Goal: Task Accomplishment & Management: Manage account settings

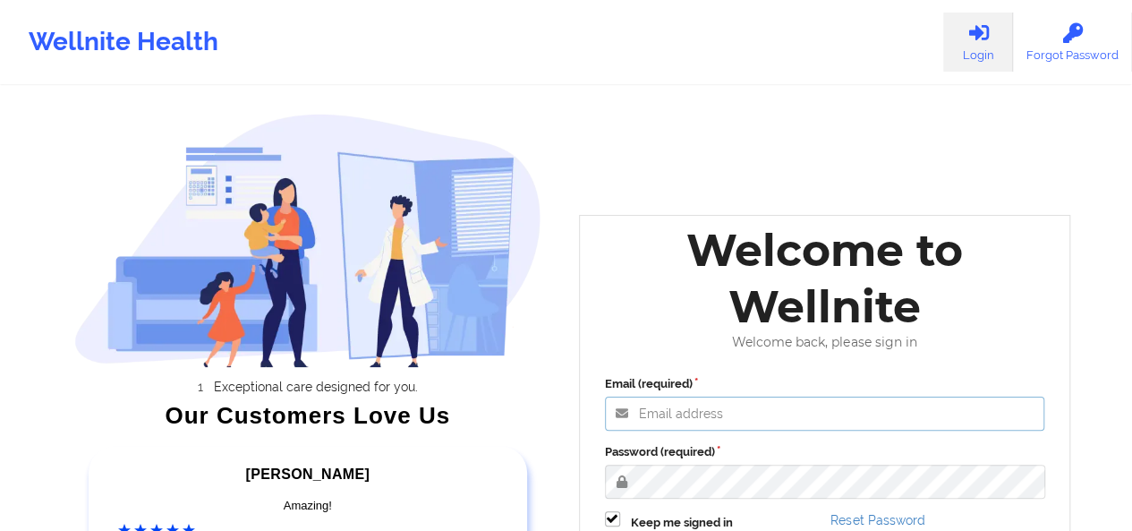
click at [735, 413] on input "Email (required)" at bounding box center [825, 413] width 440 height 34
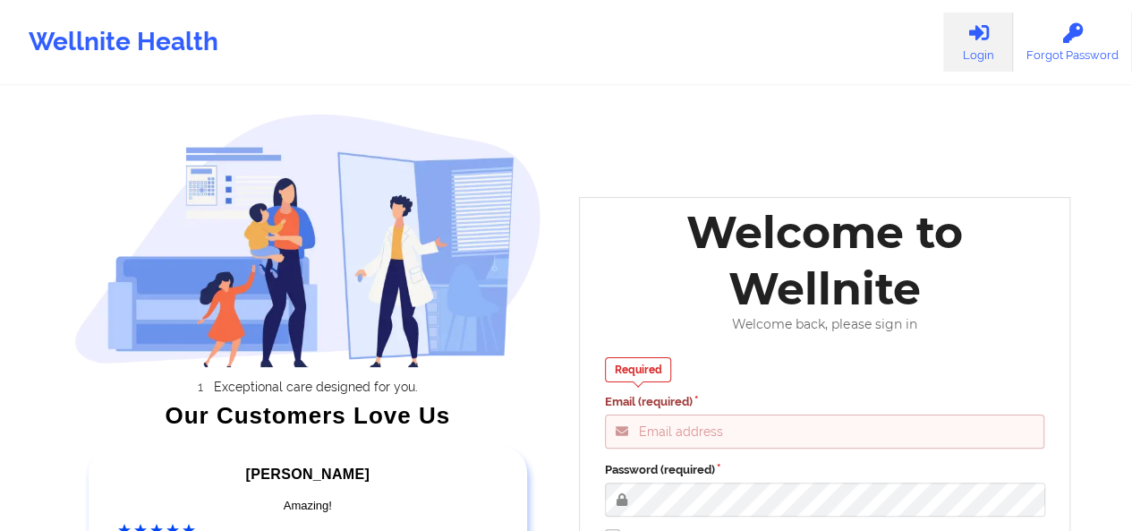
type input "[PERSON_NAME][EMAIL_ADDRESS][DOMAIN_NAME]"
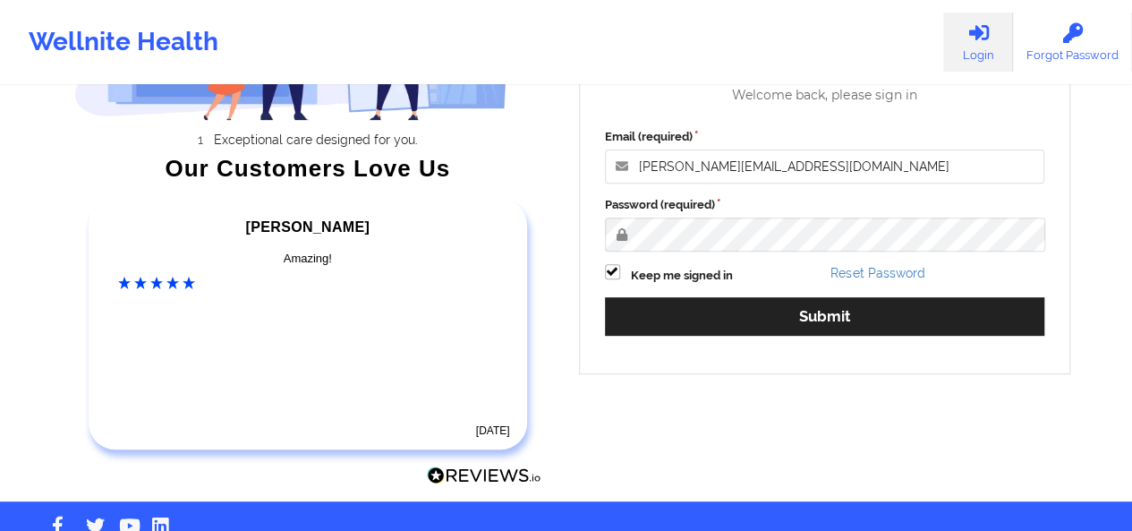
scroll to position [275, 0]
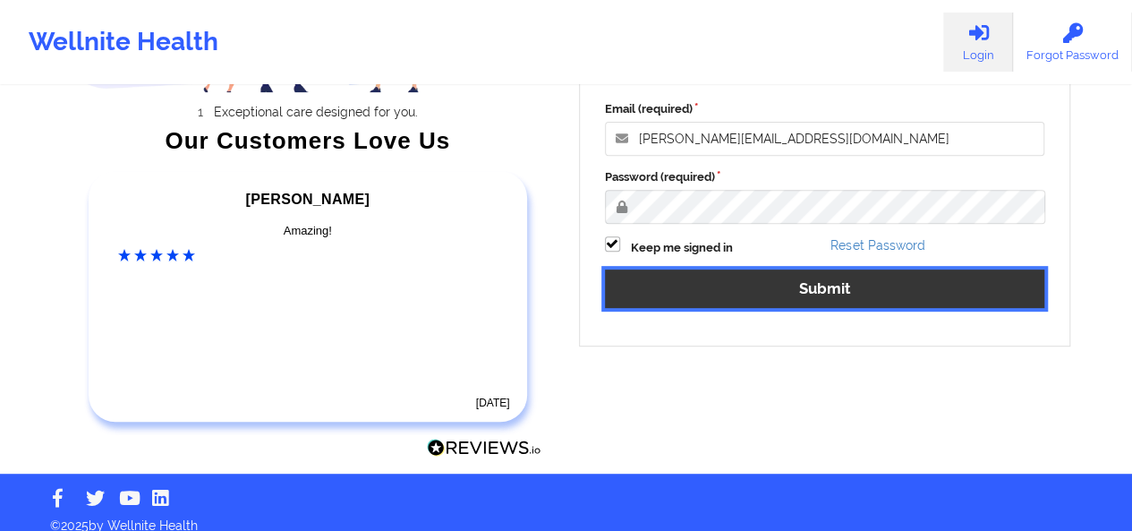
click at [825, 294] on button "Submit" at bounding box center [825, 288] width 440 height 38
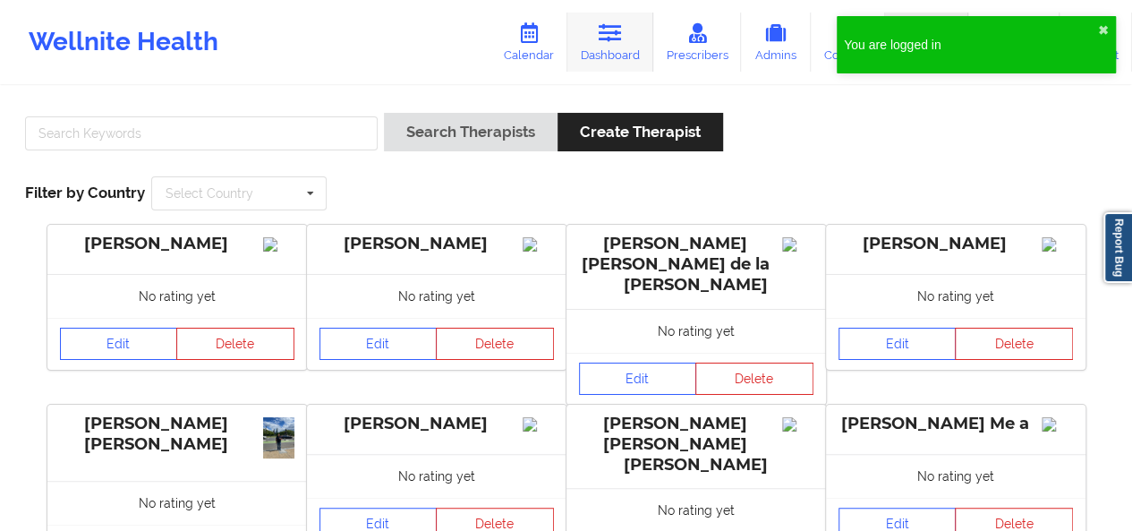
click at [641, 54] on link "Dashboard" at bounding box center [610, 42] width 86 height 59
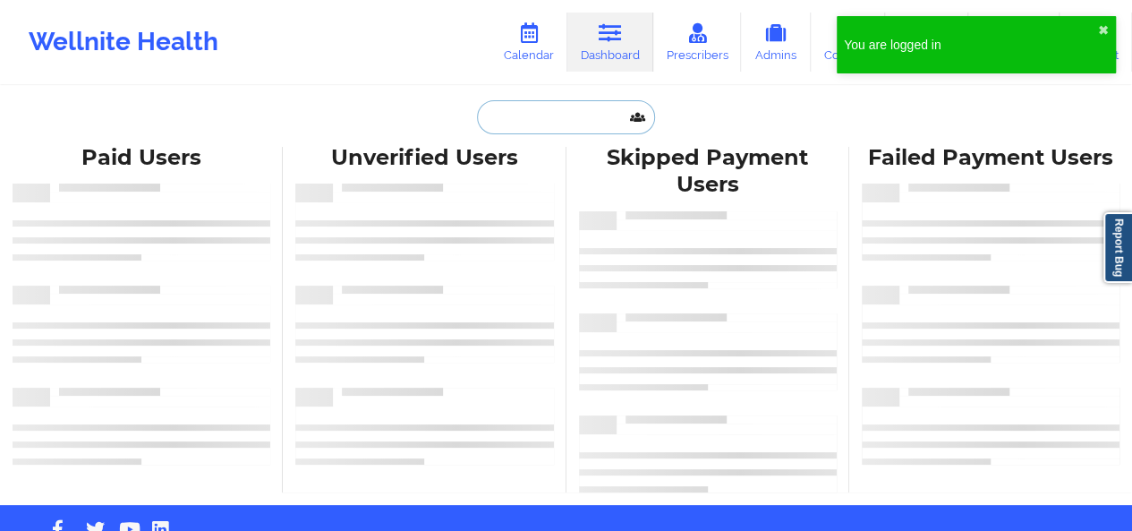
click at [508, 120] on input "text" at bounding box center [565, 117] width 177 height 34
paste input "[PERSON_NAME][EMAIL_ADDRESS][DOMAIN_NAME]"
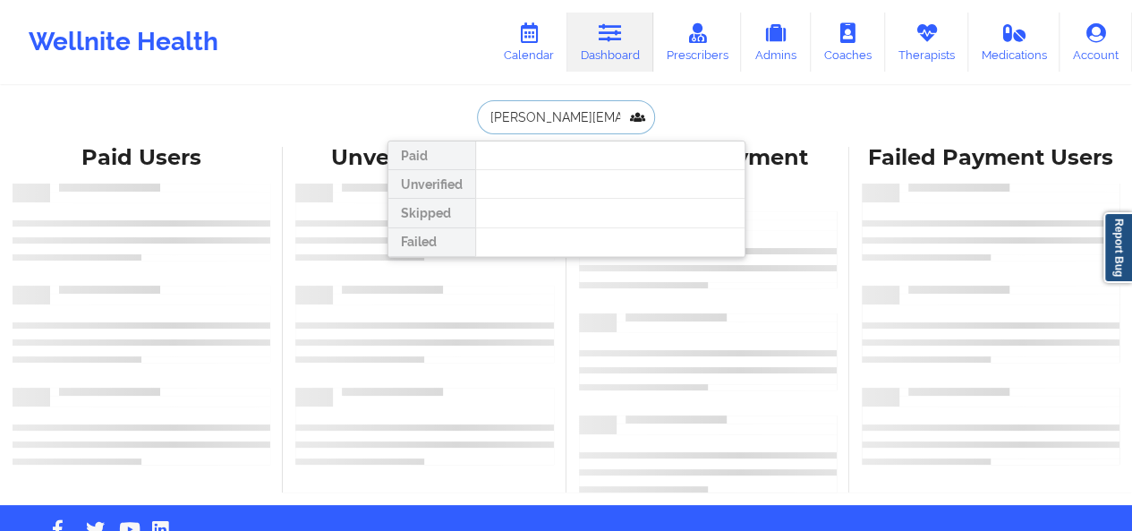
scroll to position [0, 2]
type input "[PERSON_NAME][EMAIL_ADDRESS][DOMAIN_NAME]"
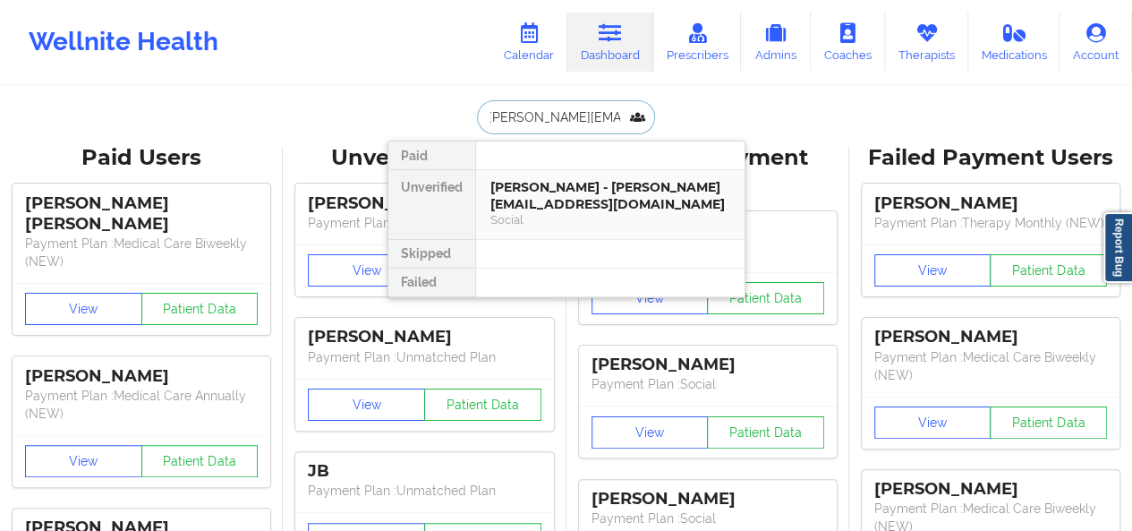
click at [630, 221] on div "Social" at bounding box center [610, 219] width 240 height 15
